Goal: Use online tool/utility: Utilize a website feature to perform a specific function

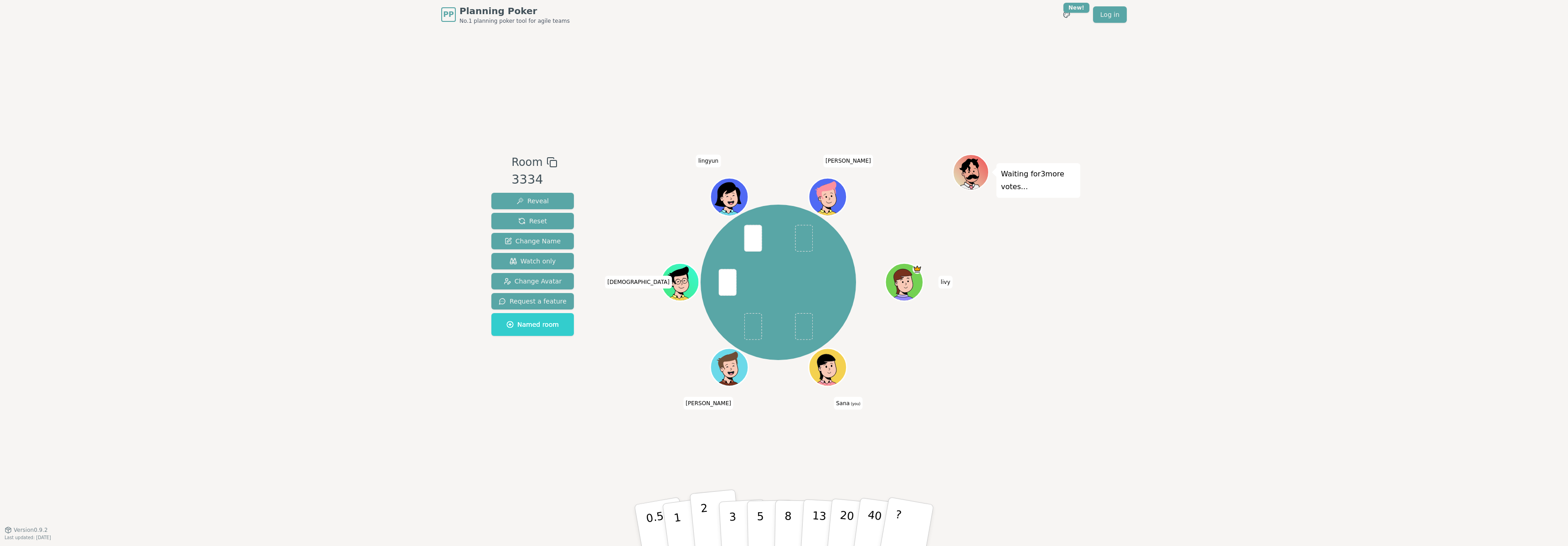
click at [712, 519] on button "2" at bounding box center [715, 525] width 52 height 72
click at [687, 520] on button "1" at bounding box center [688, 525] width 54 height 74
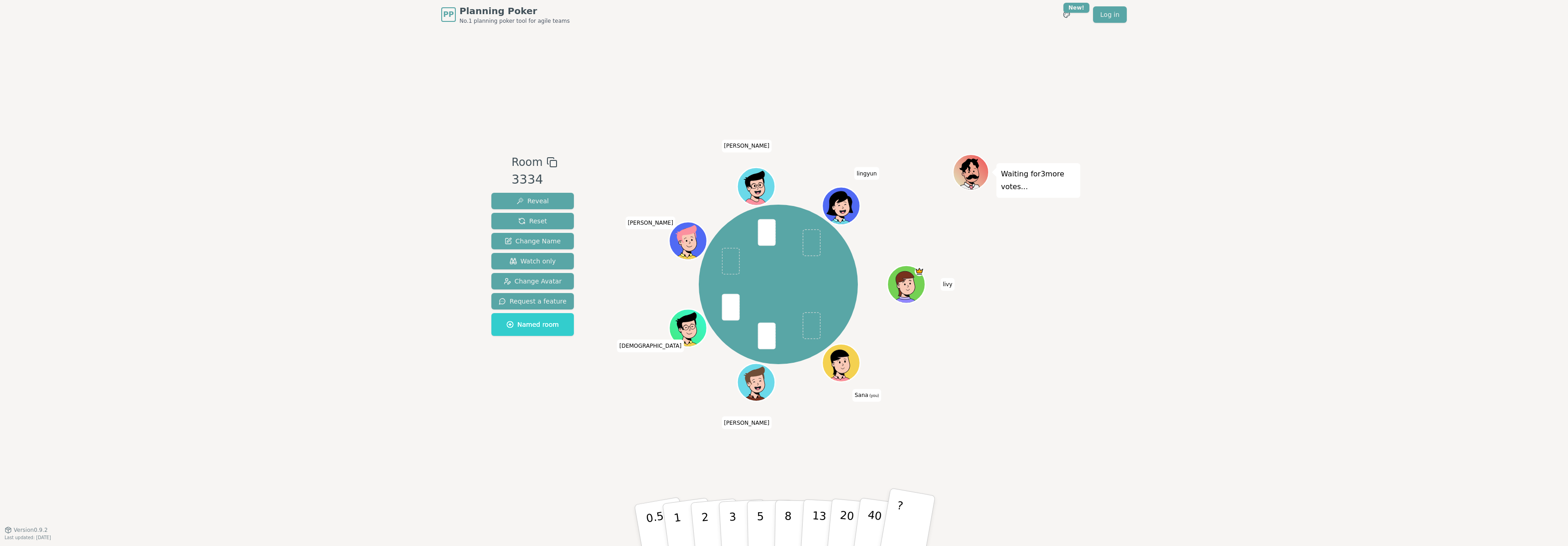
click at [901, 522] on button "?" at bounding box center [908, 525] width 57 height 75
click at [733, 513] on p "3" at bounding box center [733, 527] width 10 height 50
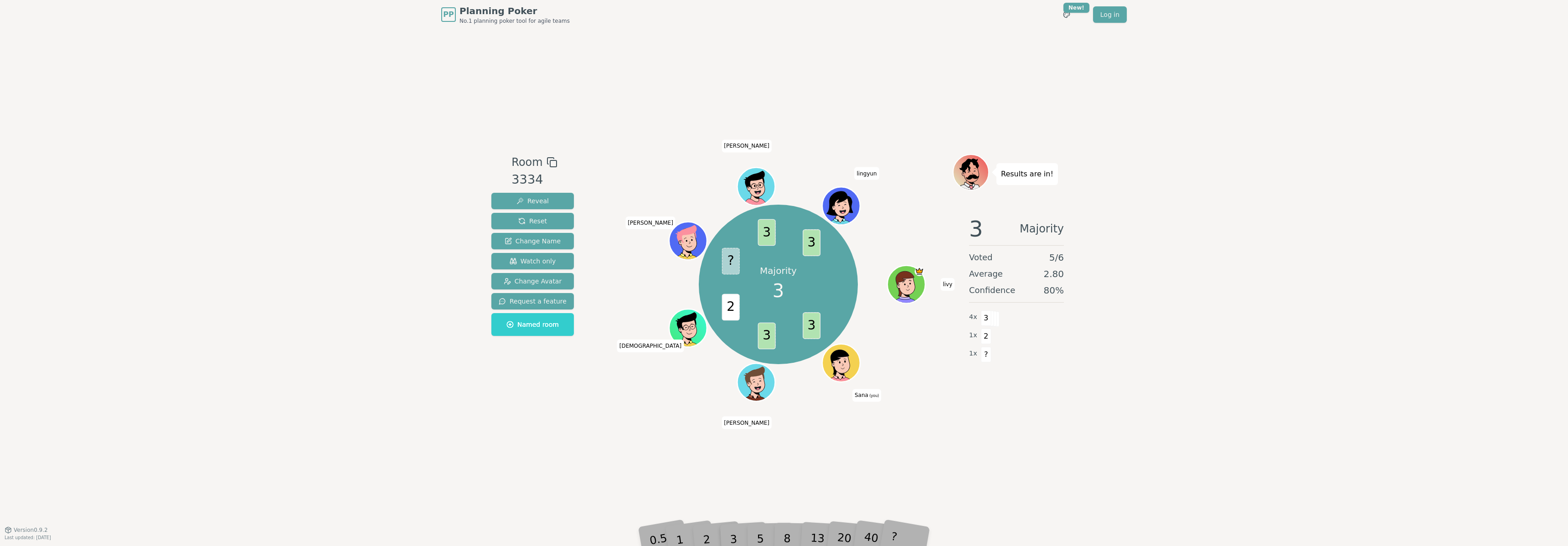
click at [633, 373] on div "Majority 3 3 3 2 ? 3 3 [PERSON_NAME] (you) [PERSON_NAME] [PERSON_NAME]" at bounding box center [778, 284] width 349 height 228
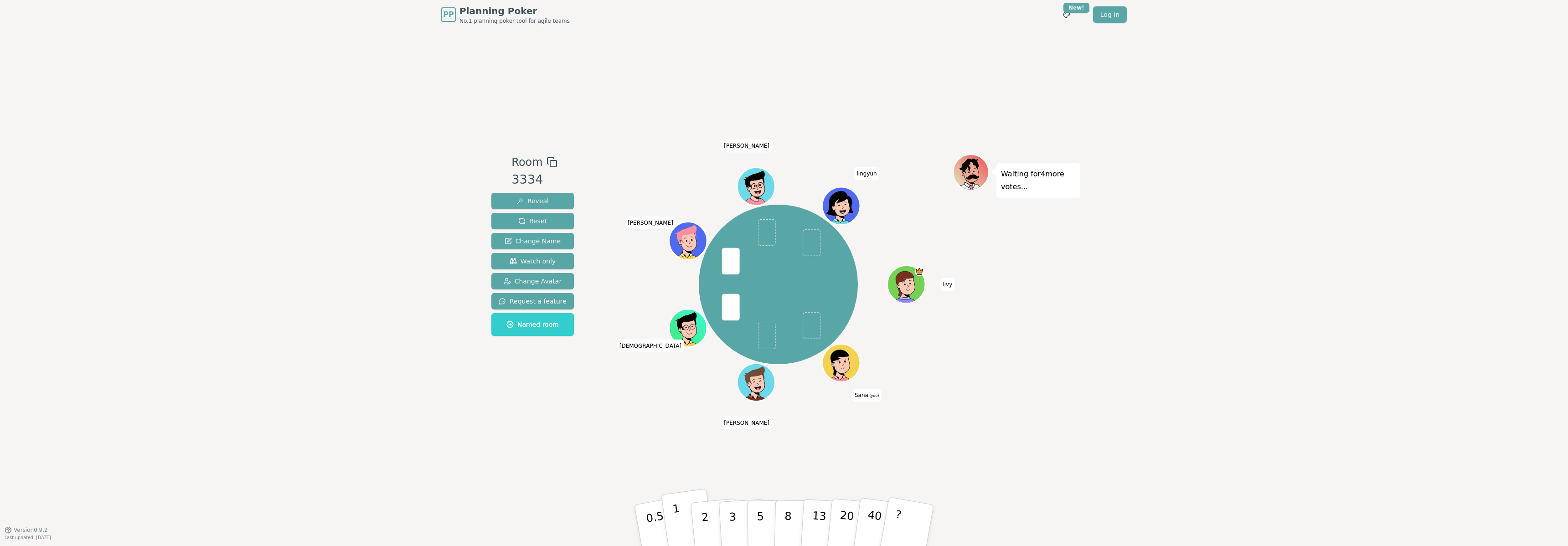
click at [678, 517] on button "1" at bounding box center [688, 525] width 54 height 74
click at [738, 524] on button "3" at bounding box center [743, 525] width 50 height 71
click at [700, 520] on button "2" at bounding box center [715, 525] width 52 height 72
click at [688, 520] on button "1" at bounding box center [688, 525] width 54 height 74
click at [701, 516] on p "2" at bounding box center [705, 527] width 12 height 50
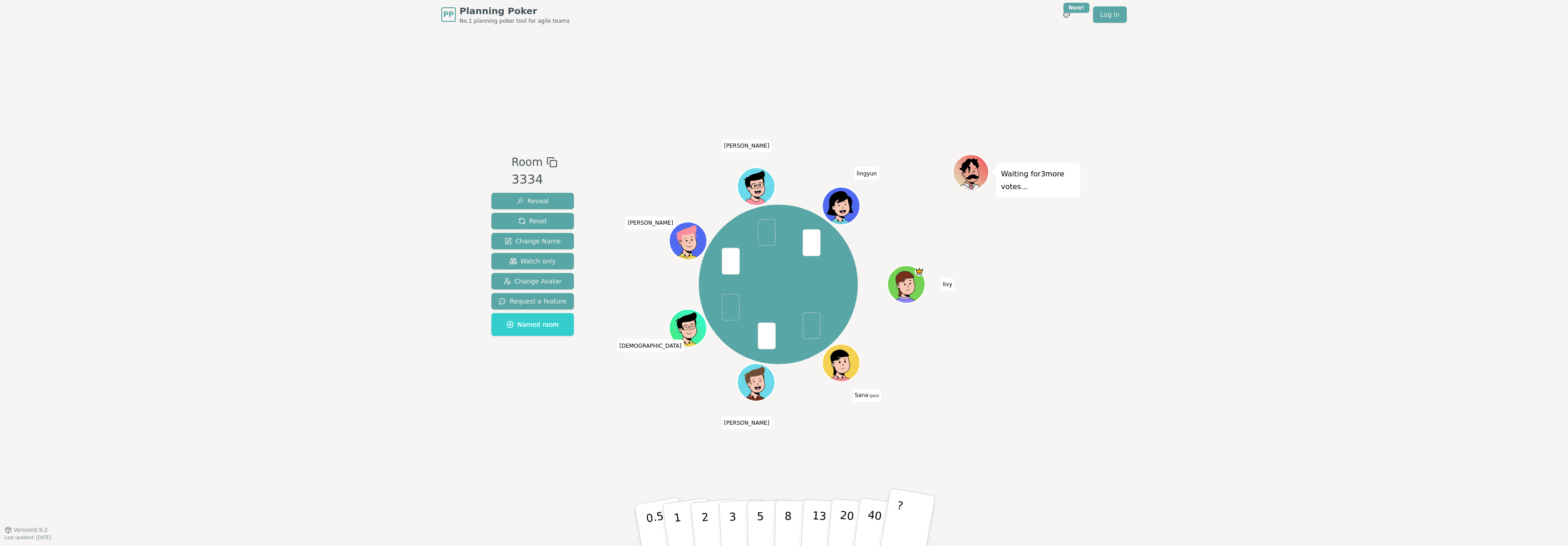
click at [908, 520] on button "?" at bounding box center [908, 525] width 57 height 75
click at [705, 520] on p "2" at bounding box center [705, 527] width 12 height 50
click at [711, 519] on button "2" at bounding box center [715, 525] width 52 height 72
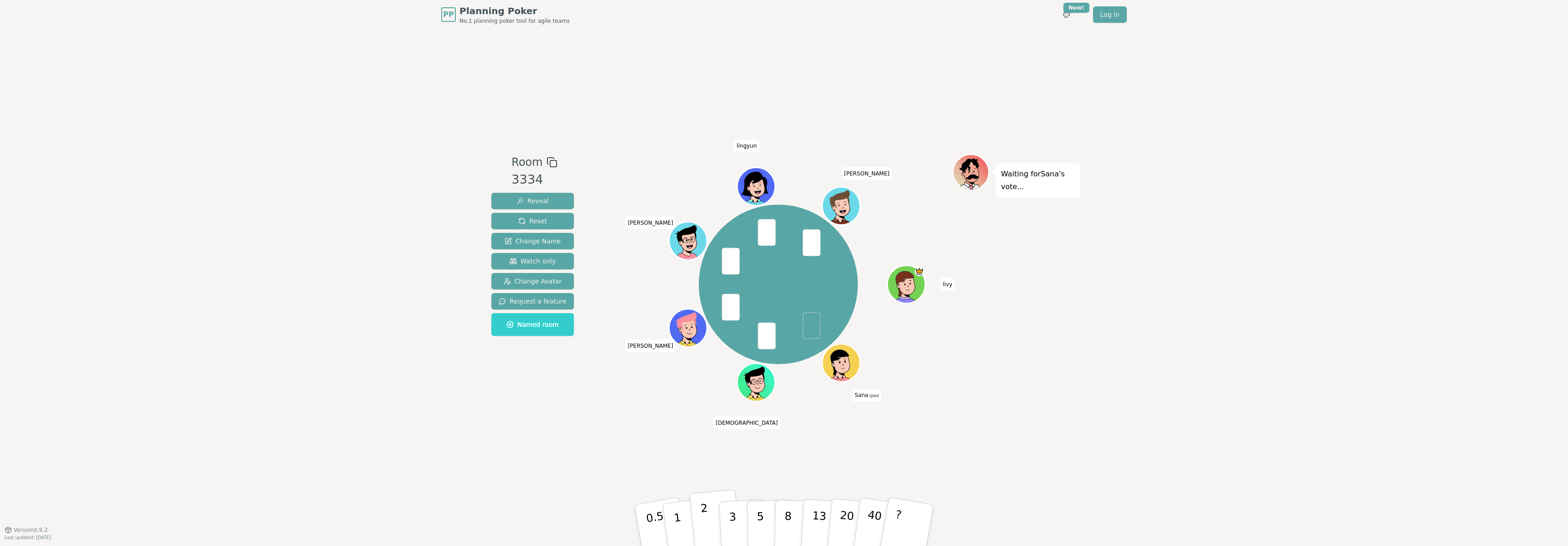
click at [712, 525] on button "2" at bounding box center [715, 525] width 52 height 72
click at [733, 518] on p "3" at bounding box center [733, 527] width 10 height 50
click at [530, 217] on span "Reset" at bounding box center [532, 221] width 29 height 9
click at [711, 522] on button "2" at bounding box center [715, 525] width 52 height 72
click at [681, 519] on button "1" at bounding box center [688, 525] width 54 height 74
